Goal: Information Seeking & Learning: Learn about a topic

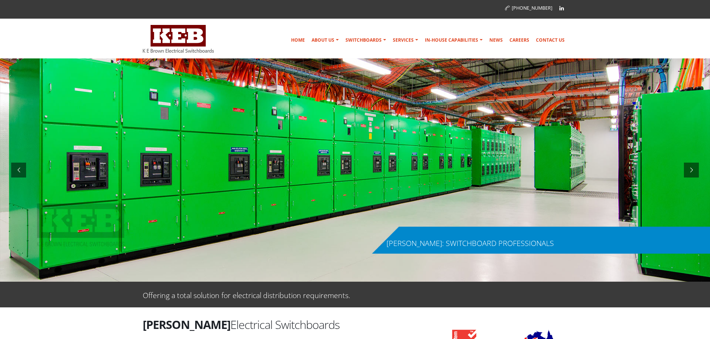
drag, startPoint x: 121, startPoint y: 81, endPoint x: 218, endPoint y: 45, distance: 103.9
click at [215, 45] on div at bounding box center [186, 39] width 86 height 32
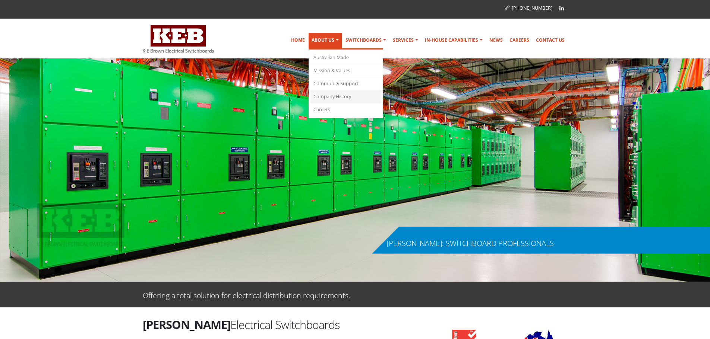
click at [334, 101] on link "Company History" at bounding box center [345, 97] width 71 height 13
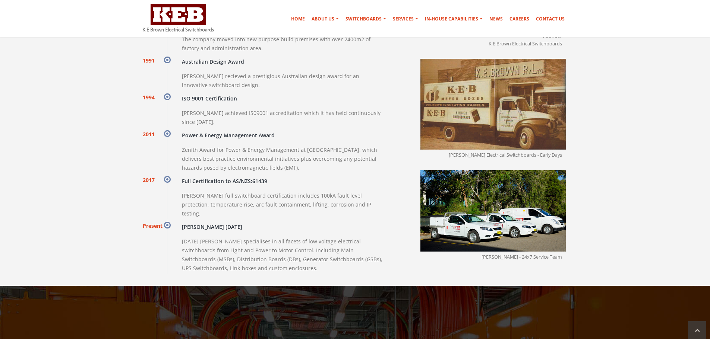
scroll to position [776, 0]
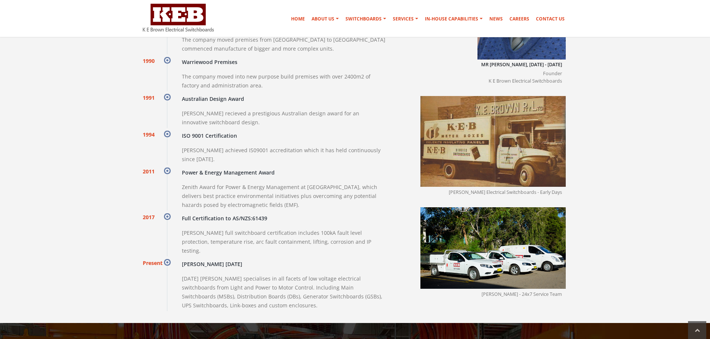
click at [525, 135] on img at bounding box center [492, 141] width 145 height 91
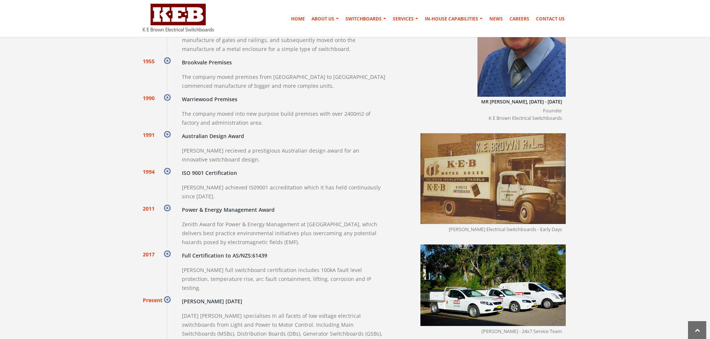
click at [260, 110] on p "The company moved into new purpose build premises with over 2400m2 of factory a…" at bounding box center [284, 119] width 204 height 18
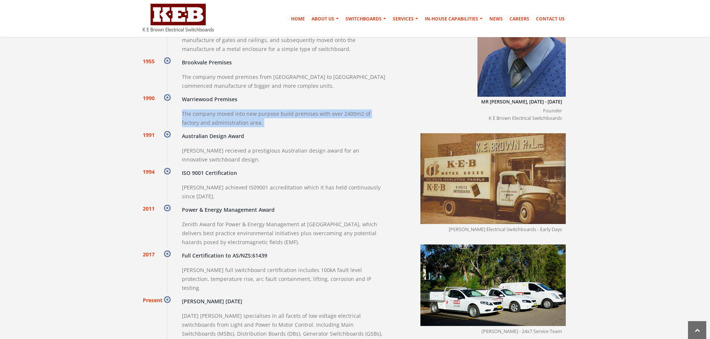
click at [260, 110] on p "The company moved into new purpose build premises with over 2400m2 of factory a…" at bounding box center [284, 119] width 204 height 18
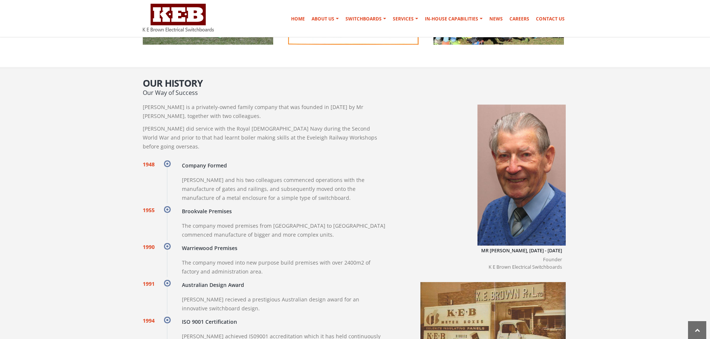
click at [249, 124] on div "K E Brown is a privately-owned family company that was founded in 1948 by Mr Ke…" at bounding box center [264, 302] width 254 height 398
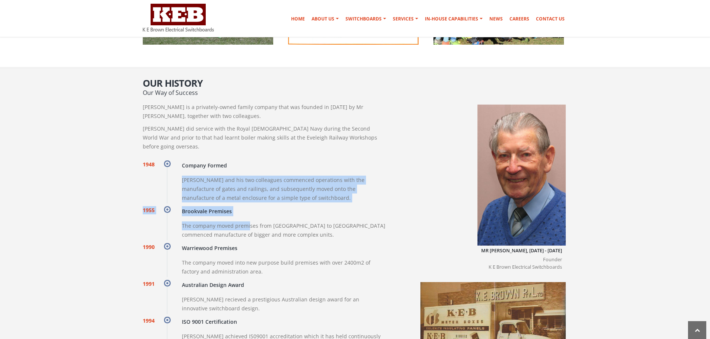
drag, startPoint x: 249, startPoint y: 157, endPoint x: 249, endPoint y: 215, distance: 57.8
click at [249, 215] on div "1948 Company Formed Mr Brown and his two colleagues commenced operations with t…" at bounding box center [264, 329] width 243 height 336
click at [249, 222] on p "The company moved premises from [GEOGRAPHIC_DATA] to [GEOGRAPHIC_DATA] commence…" at bounding box center [284, 231] width 204 height 18
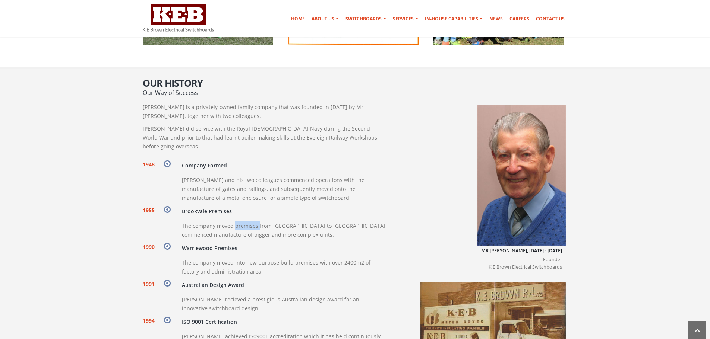
click at [249, 222] on p "The company moved premises from [GEOGRAPHIC_DATA] to [GEOGRAPHIC_DATA] commence…" at bounding box center [284, 231] width 204 height 18
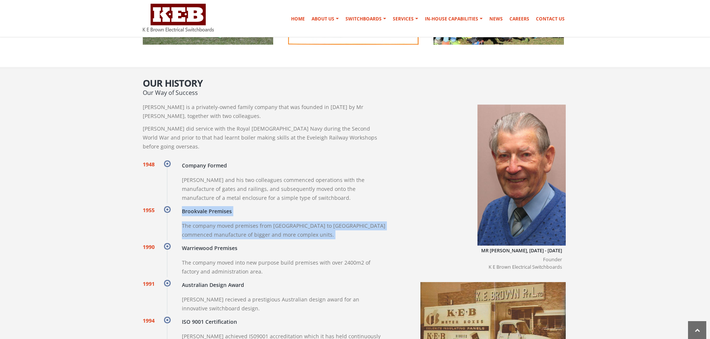
drag, startPoint x: 249, startPoint y: 215, endPoint x: 254, endPoint y: 196, distance: 19.3
click at [254, 196] on div "1948 Company Formed Mr Brown and his two colleagues commenced operations with t…" at bounding box center [264, 329] width 243 height 336
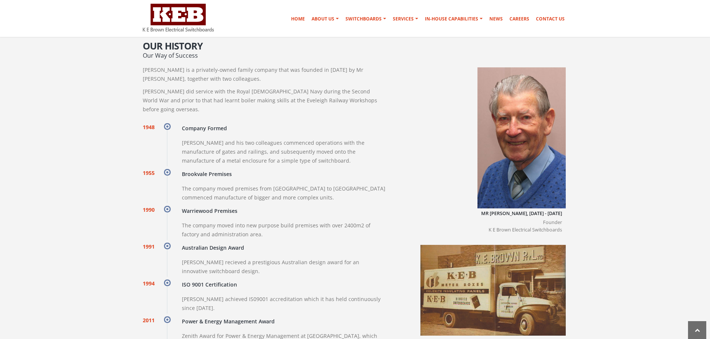
click at [254, 196] on div "1948 Company Formed Mr Brown and his two colleagues commenced operations with t…" at bounding box center [264, 291] width 243 height 336
click at [252, 221] on p "The company moved into new purpose build premises with over 2400m2 of factory a…" at bounding box center [284, 230] width 204 height 18
click at [69, 145] on section "Our History Our Way of Success [PERSON_NAME] is a privately-owned family compan…" at bounding box center [355, 251] width 710 height 443
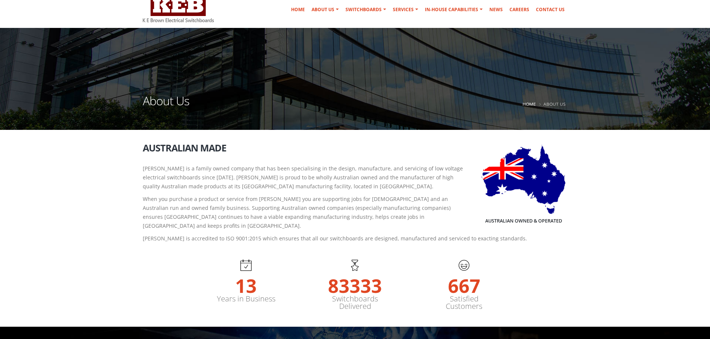
scroll to position [0, 0]
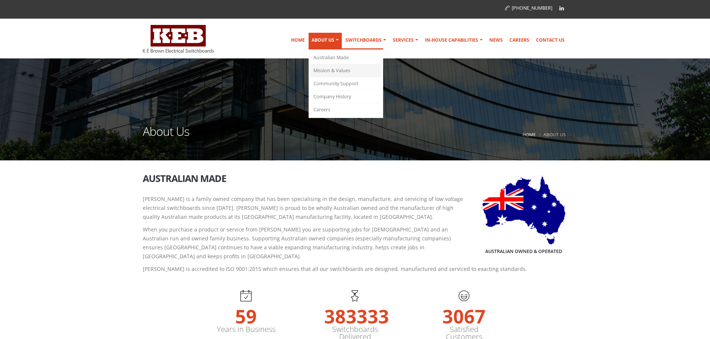
click at [333, 66] on link "Mission & Values" at bounding box center [345, 70] width 71 height 13
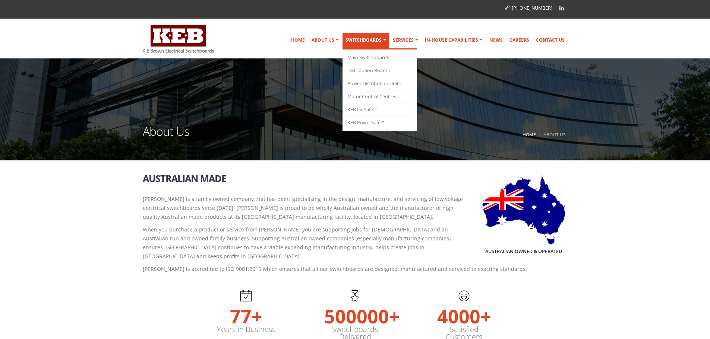
click at [367, 41] on link "Switchboards" at bounding box center [365, 41] width 47 height 17
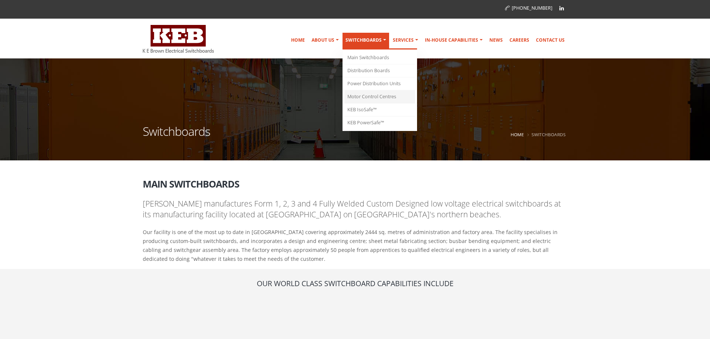
click at [374, 93] on link "Motor Control Centres" at bounding box center [379, 97] width 71 height 13
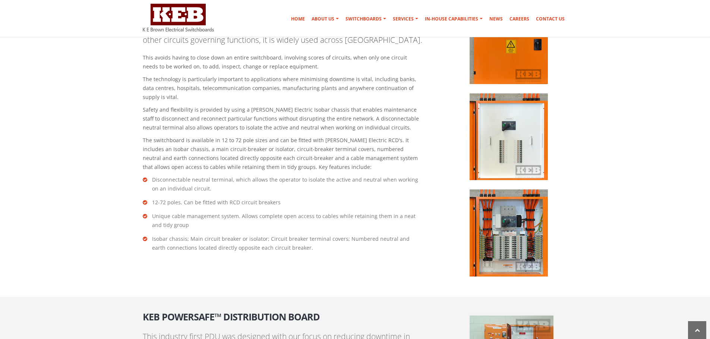
scroll to position [1267, 0]
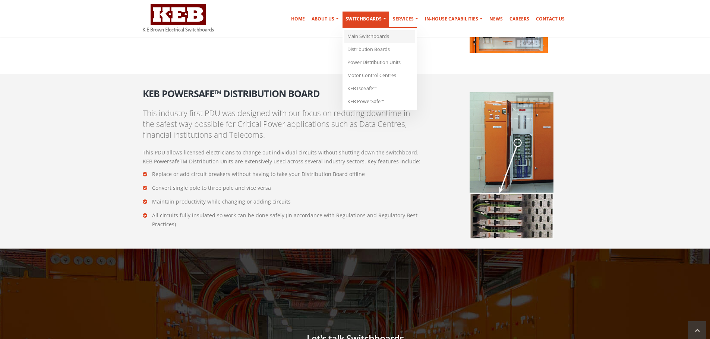
click at [376, 38] on link "Main Switchboards" at bounding box center [379, 36] width 71 height 13
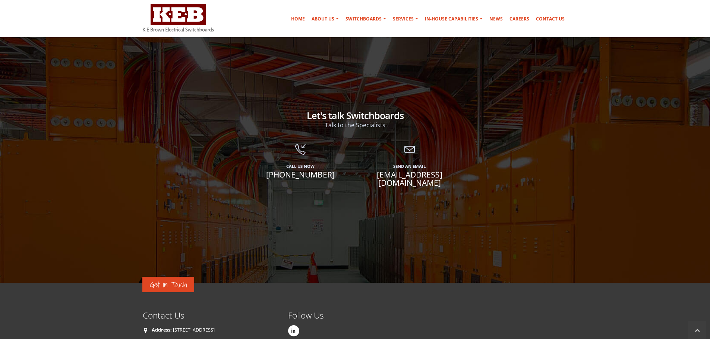
scroll to position [1565, 0]
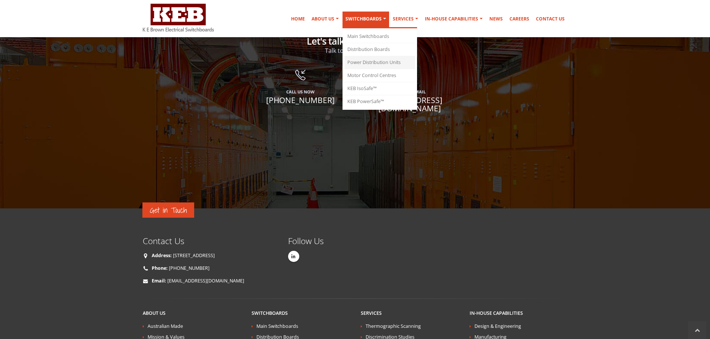
click at [398, 61] on link "Power Distribution Units" at bounding box center [379, 62] width 71 height 13
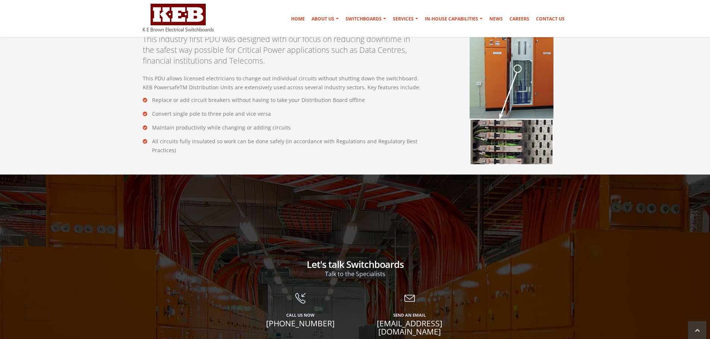
scroll to position [1453, 0]
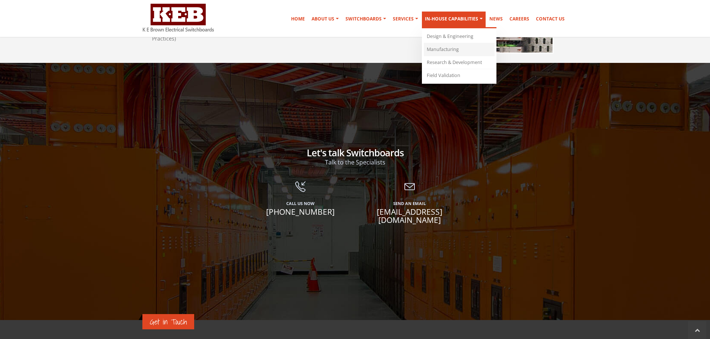
click at [455, 47] on link "Manufacturing" at bounding box center [459, 49] width 71 height 13
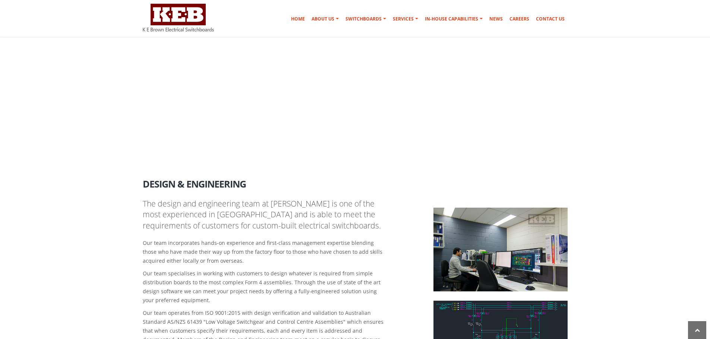
scroll to position [457, 0]
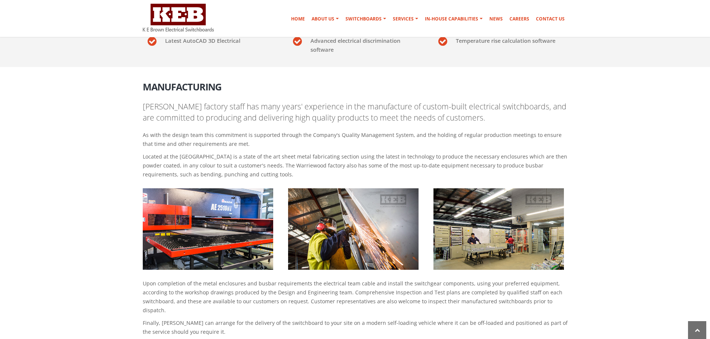
click at [98, 130] on section "Manufacturing K E Brown's factory staff has many years' experience in the manuf…" at bounding box center [355, 207] width 710 height 281
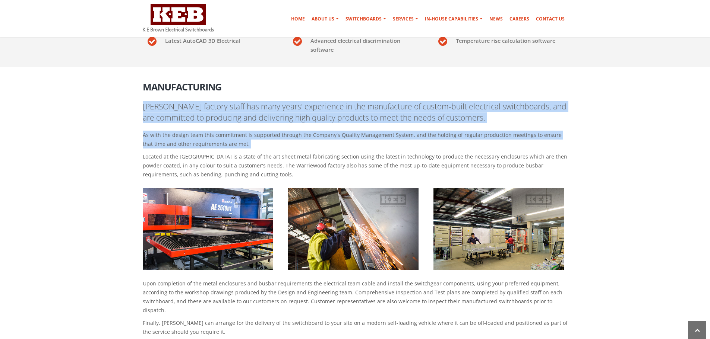
drag, startPoint x: 98, startPoint y: 130, endPoint x: 101, endPoint y: 110, distance: 20.7
click at [101, 110] on section "Manufacturing K E Brown's factory staff has many years' experience in the manuf…" at bounding box center [355, 207] width 710 height 281
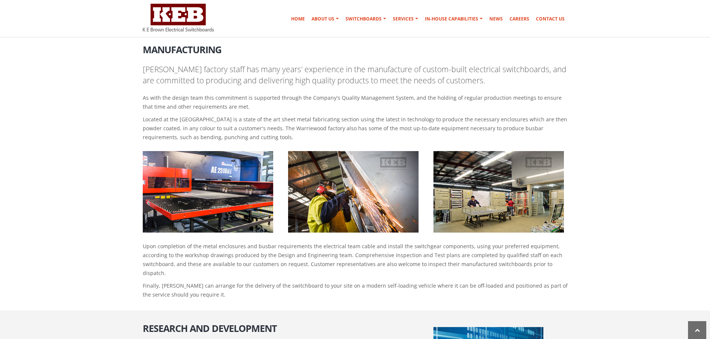
scroll to position [532, 0]
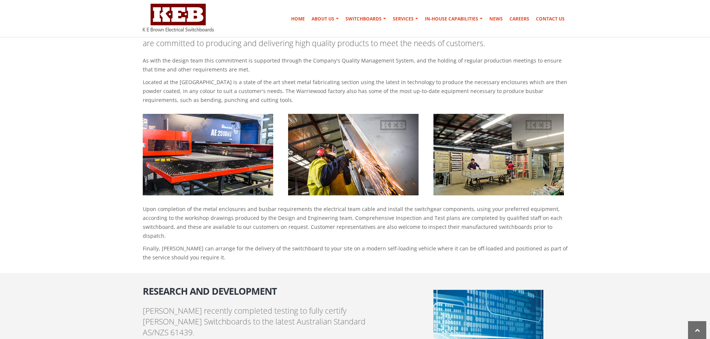
click at [247, 116] on img at bounding box center [208, 155] width 130 height 82
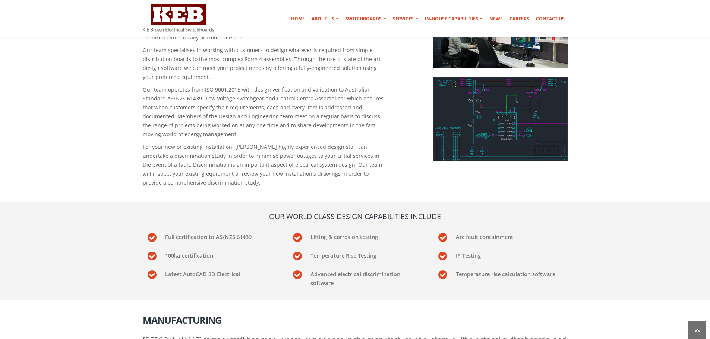
scroll to position [149, 0]
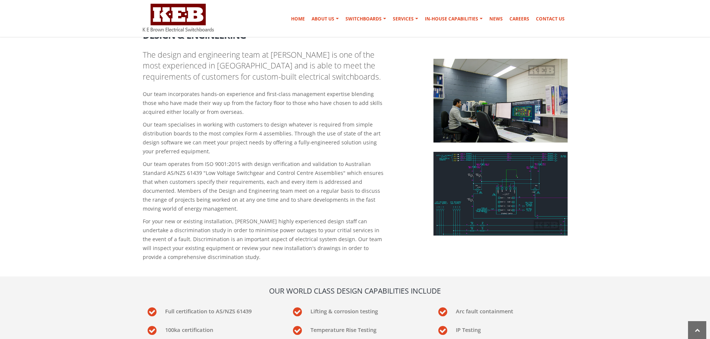
click at [540, 193] on img at bounding box center [500, 194] width 134 height 84
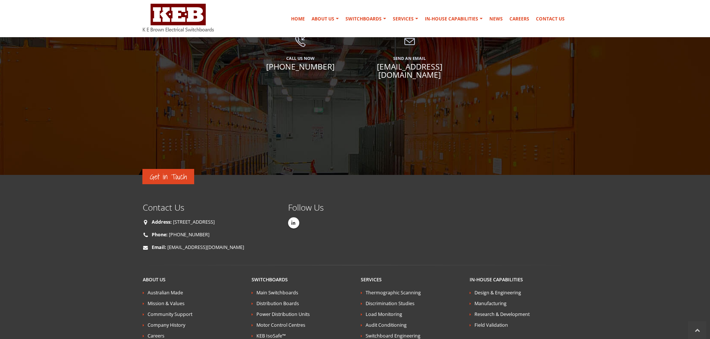
scroll to position [1344, 0]
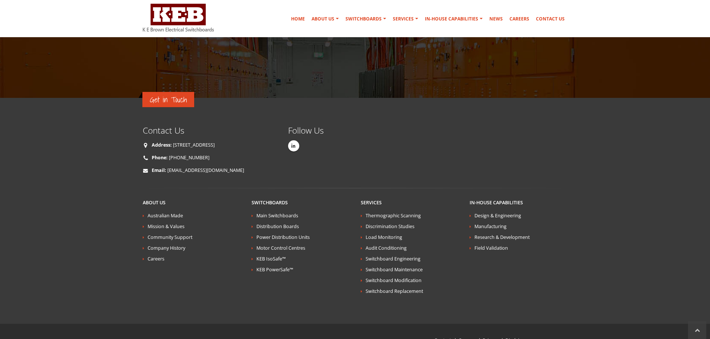
drag, startPoint x: 512, startPoint y: 255, endPoint x: 567, endPoint y: 130, distance: 136.7
click at [567, 130] on div "Get in Touch Contact Us Address: 5 Jubilee Avenue Warriewood NSW 2102 Phone: (0…" at bounding box center [355, 218] width 436 height 184
click at [567, 130] on div "Get in Touch Contact Us Address: 5 Jubilee Avenue Warriewood NSW 2102 Phone: (0…" at bounding box center [355, 157] width 436 height 63
click at [171, 213] on link "Australian Made" at bounding box center [165, 216] width 35 height 6
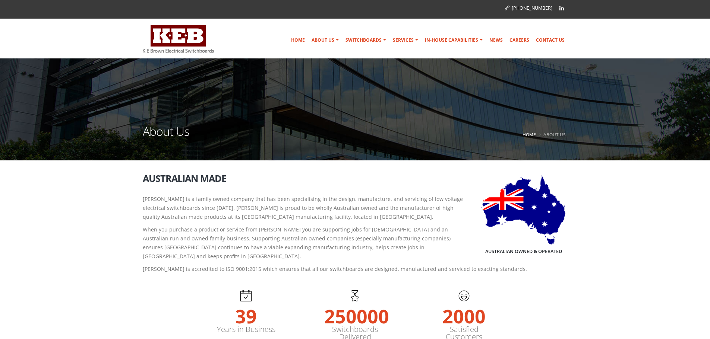
scroll to position [37, 0]
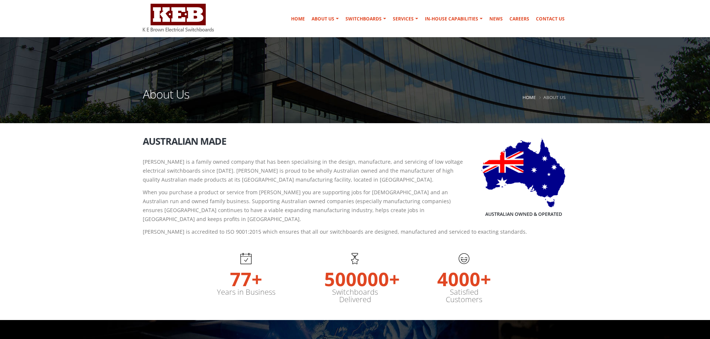
click at [136, 185] on section "Australian Owned & Operated Australian Made [PERSON_NAME] is a family owned com…" at bounding box center [355, 188] width 710 height 104
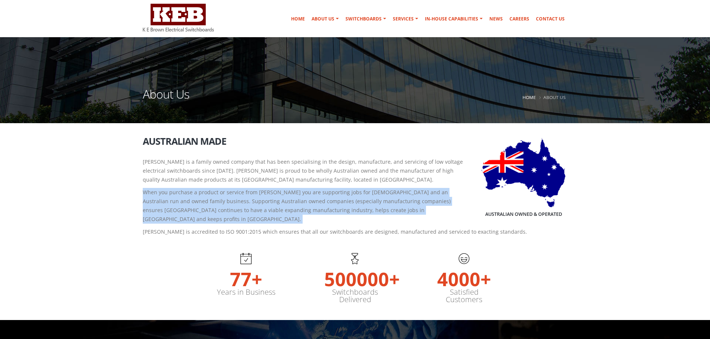
drag, startPoint x: 136, startPoint y: 185, endPoint x: 137, endPoint y: 199, distance: 13.8
click at [137, 199] on section "Australian Owned & Operated Australian Made [PERSON_NAME] is a family owned com…" at bounding box center [355, 188] width 710 height 104
click at [137, 199] on div "Australian Owned & Operated Australian Made [PERSON_NAME] is a family owned com…" at bounding box center [355, 188] width 436 height 104
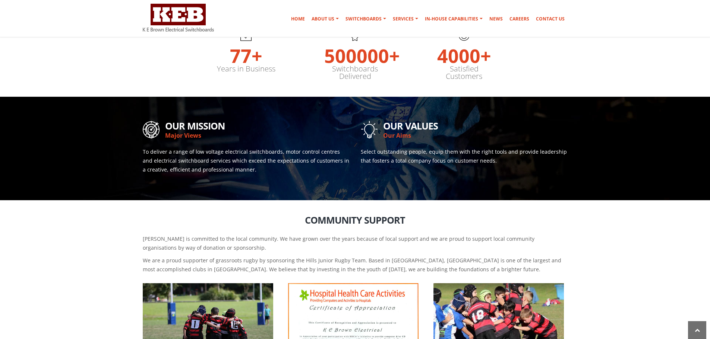
scroll to position [373, 0]
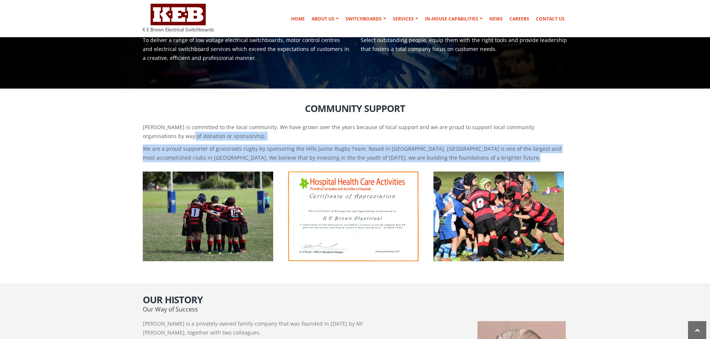
drag, startPoint x: 106, startPoint y: 200, endPoint x: 81, endPoint y: 136, distance: 68.9
click at [81, 136] on section "Community Support [PERSON_NAME] is committed to the local community. We have gr…" at bounding box center [355, 186] width 710 height 195
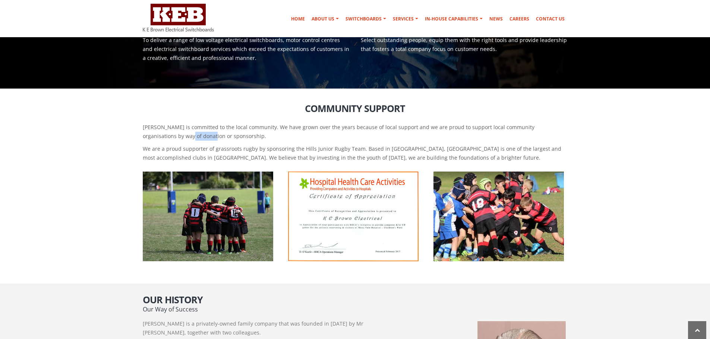
click at [81, 136] on section "Community Support [PERSON_NAME] is committed to the local community. We have gr…" at bounding box center [355, 186] width 710 height 195
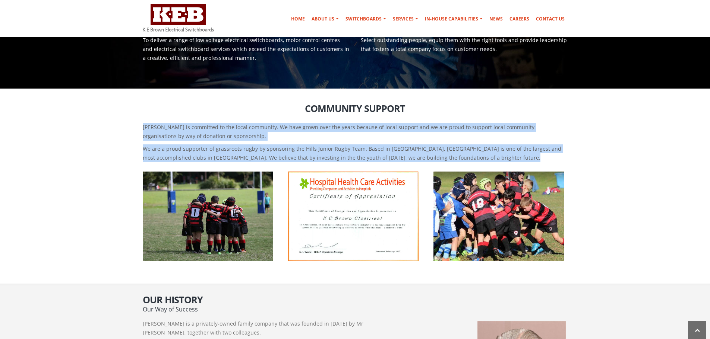
drag, startPoint x: 81, startPoint y: 136, endPoint x: 77, endPoint y: 148, distance: 12.3
click at [77, 148] on section "Community Support [PERSON_NAME] is committed to the local community. We have gr…" at bounding box center [355, 186] width 710 height 195
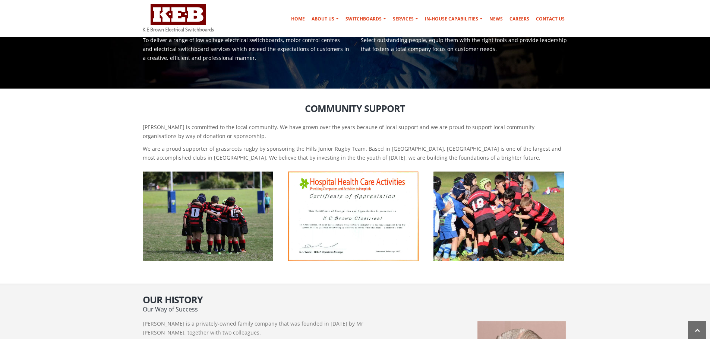
click at [298, 206] on img at bounding box center [353, 217] width 130 height 90
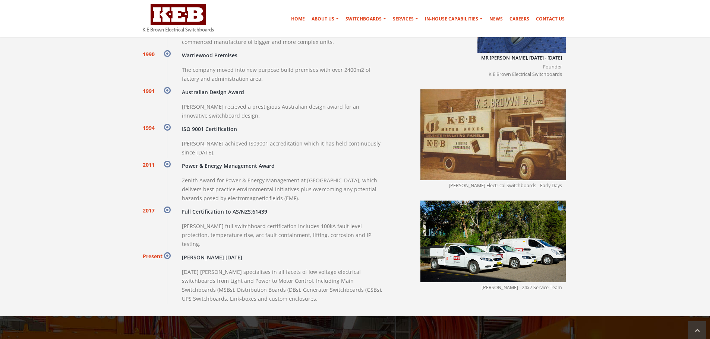
scroll to position [820, 0]
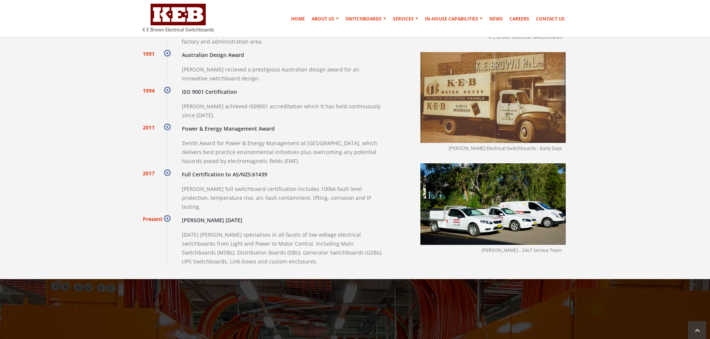
click at [72, 168] on section "Our History Our Way of Success [PERSON_NAME] is a privately-owned family compan…" at bounding box center [355, 58] width 710 height 443
